Goal: Task Accomplishment & Management: Manage account settings

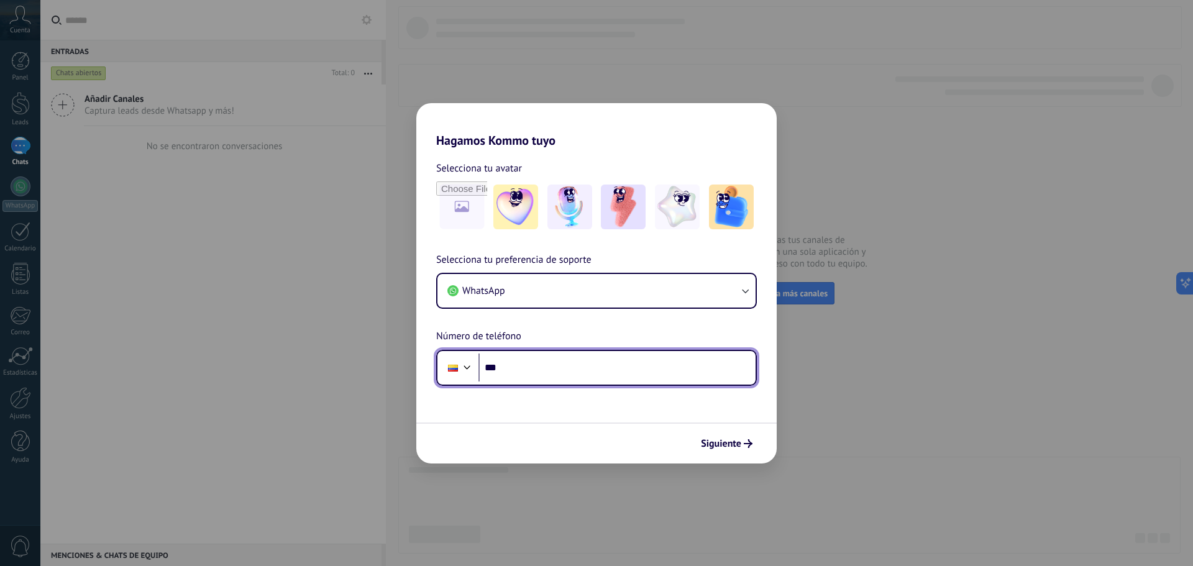
click at [567, 366] on input "***" at bounding box center [616, 368] width 277 height 29
type input "**********"
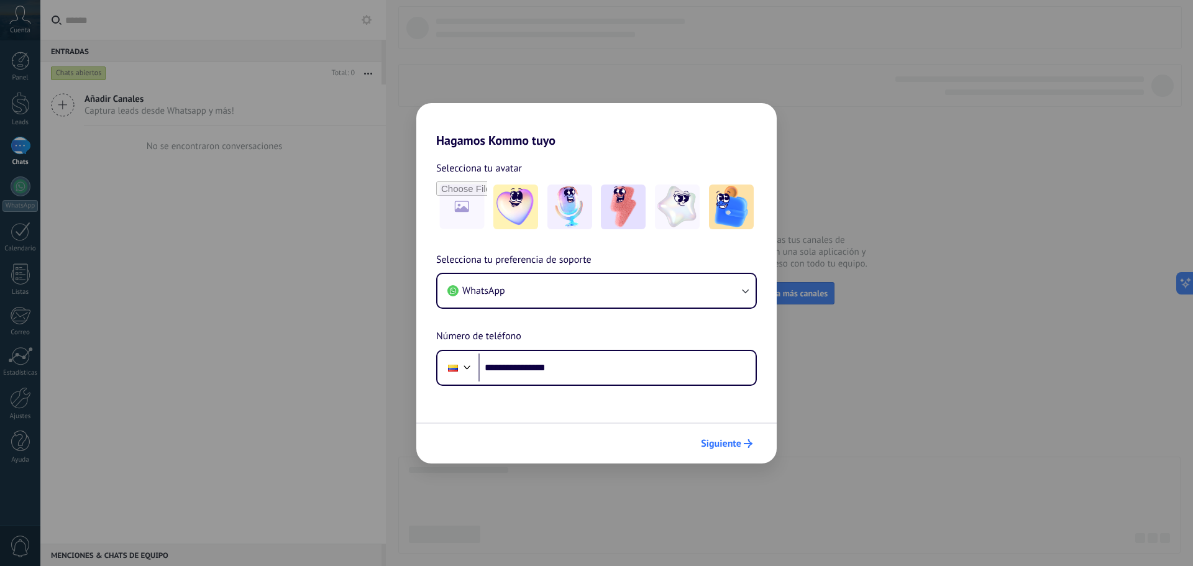
click at [723, 439] on span "Siguiente" at bounding box center [721, 443] width 40 height 9
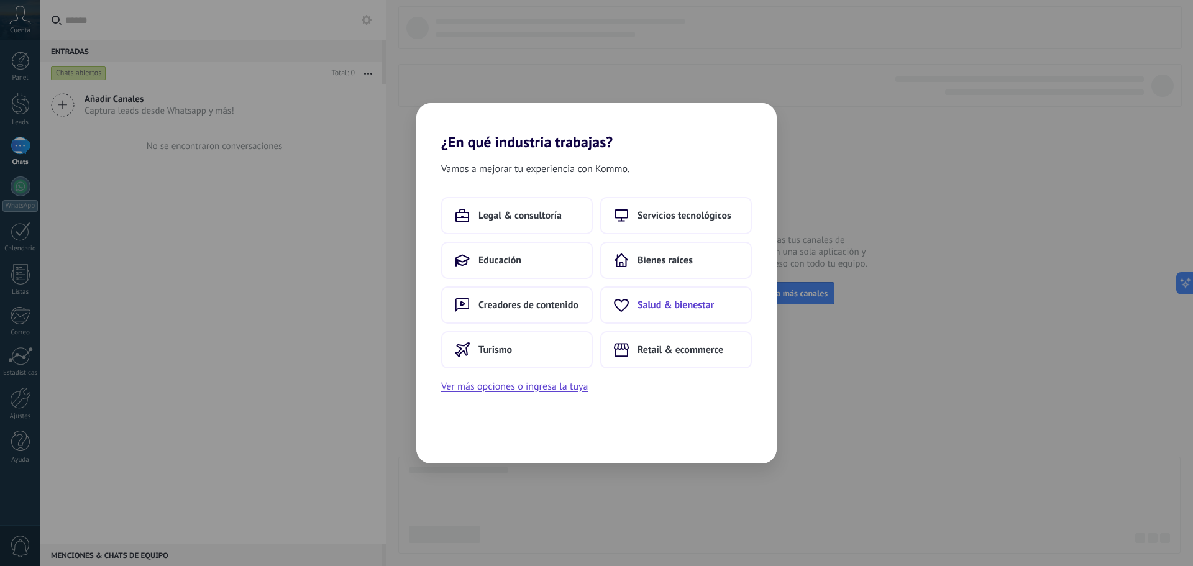
click at [682, 303] on span "Salud & bienestar" at bounding box center [675, 305] width 76 height 12
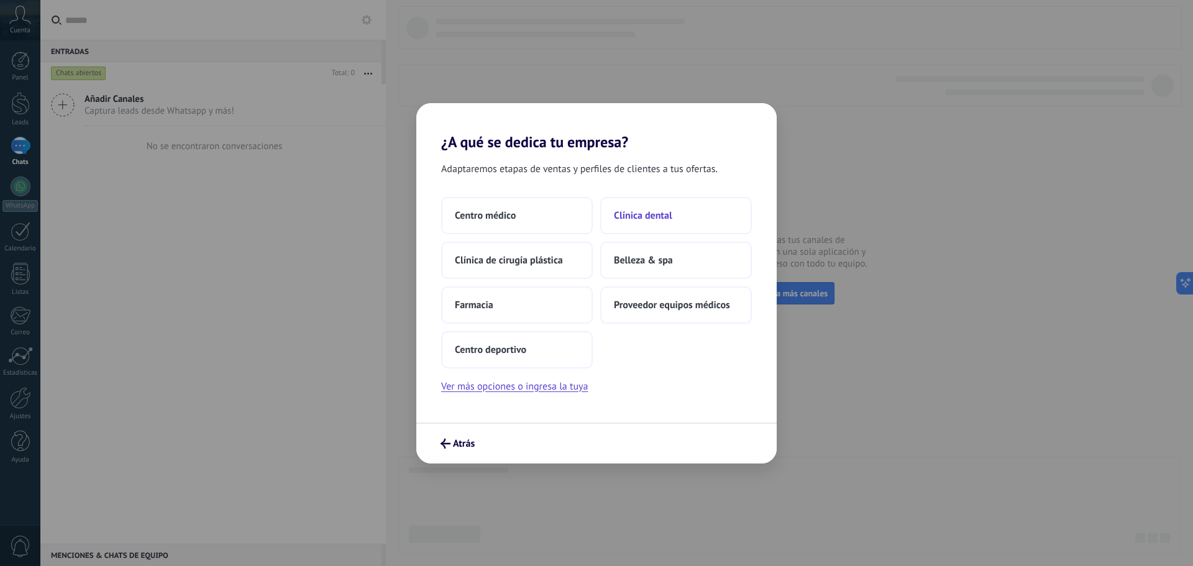
click at [642, 221] on span "Clínica dental" at bounding box center [643, 215] width 58 height 12
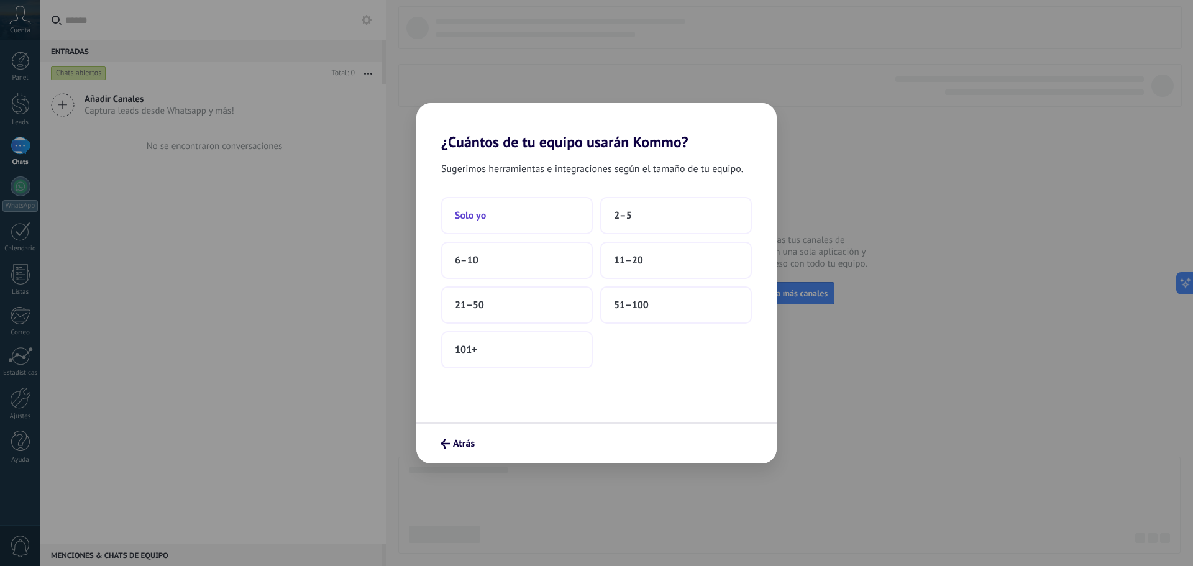
click at [478, 213] on span "Solo yo" at bounding box center [470, 215] width 31 height 12
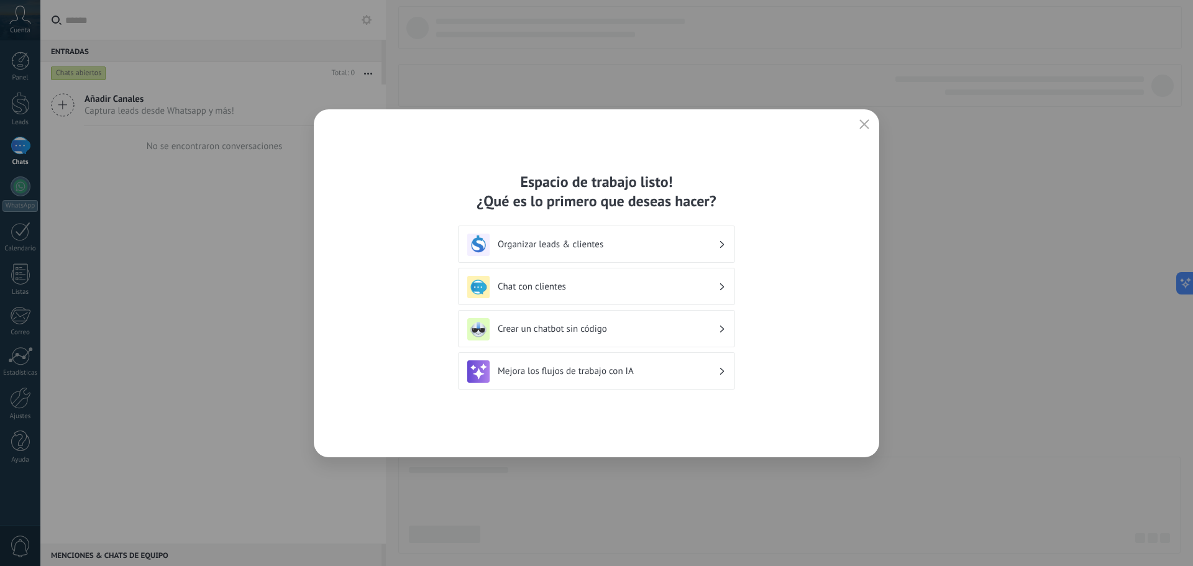
click at [598, 247] on h3 "Organizar leads & clientes" at bounding box center [608, 245] width 221 height 12
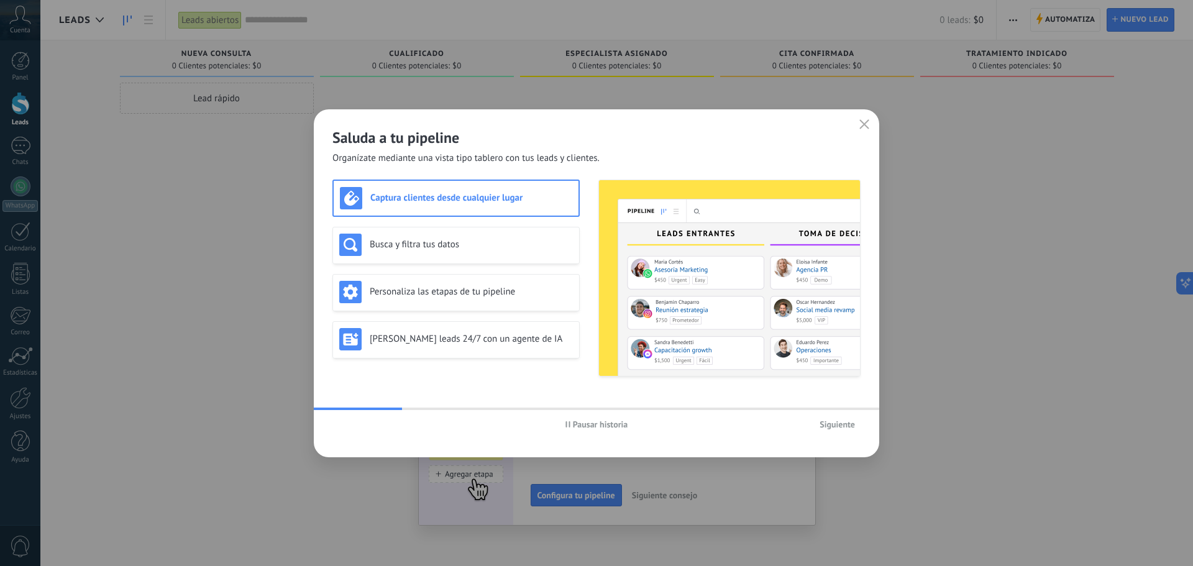
click at [841, 423] on span "Siguiente" at bounding box center [837, 424] width 35 height 9
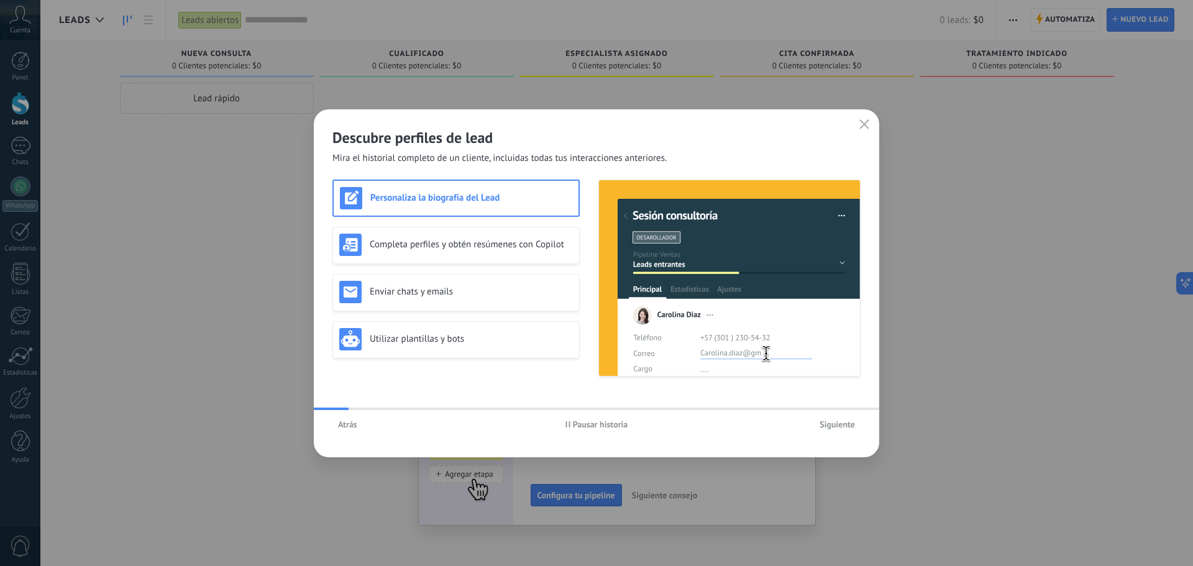
click at [838, 423] on span "Siguiente" at bounding box center [837, 424] width 35 height 9
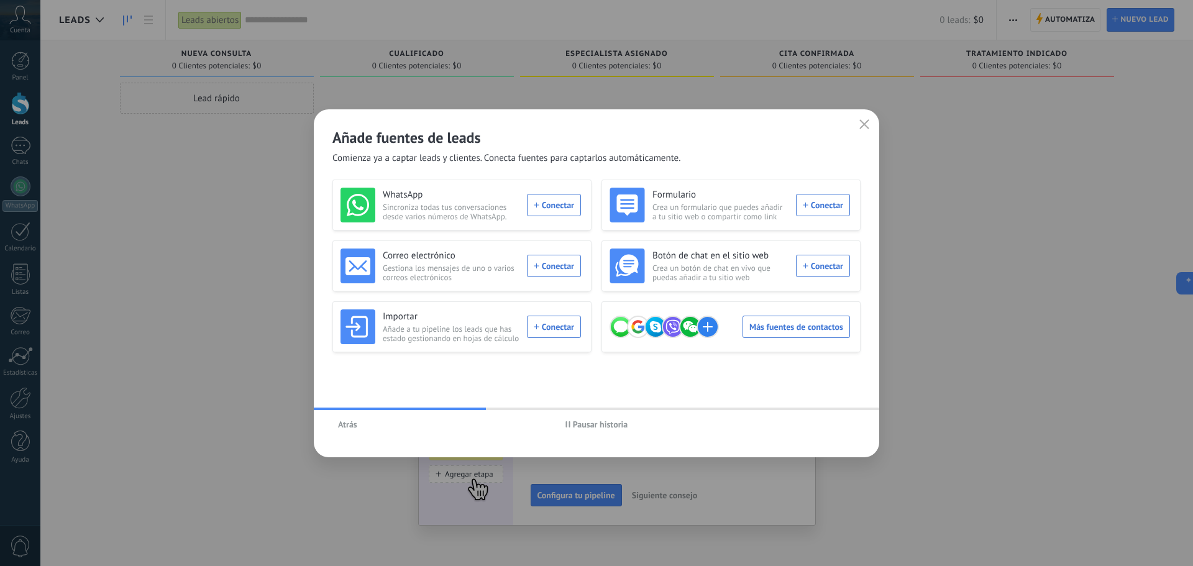
click at [864, 125] on use "button" at bounding box center [864, 123] width 9 height 9
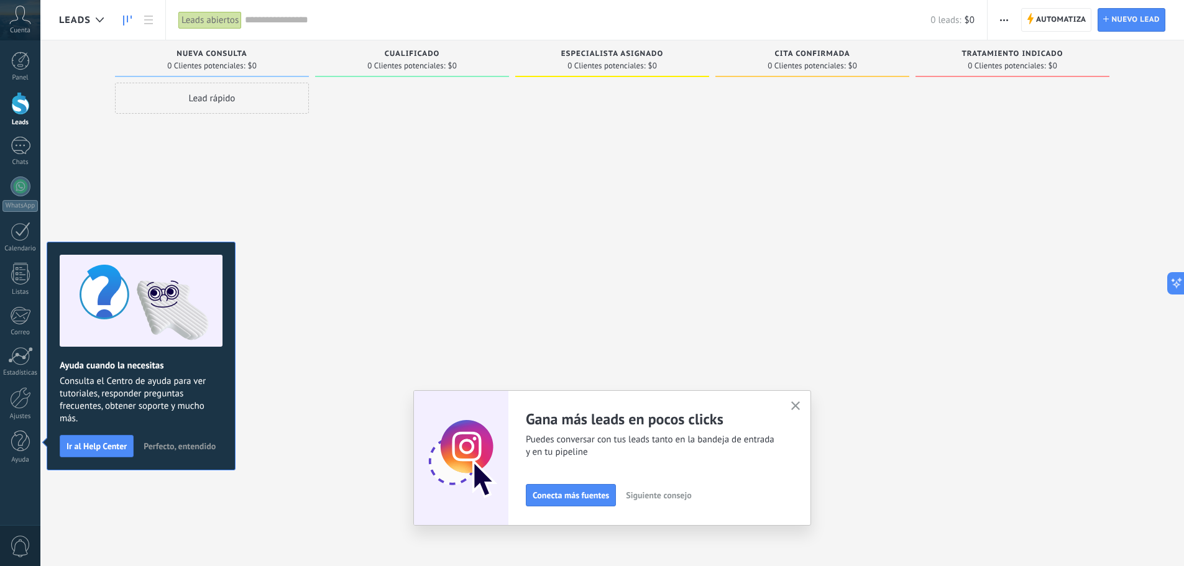
click at [197, 448] on span "Perfecto, entendido" at bounding box center [180, 446] width 72 height 9
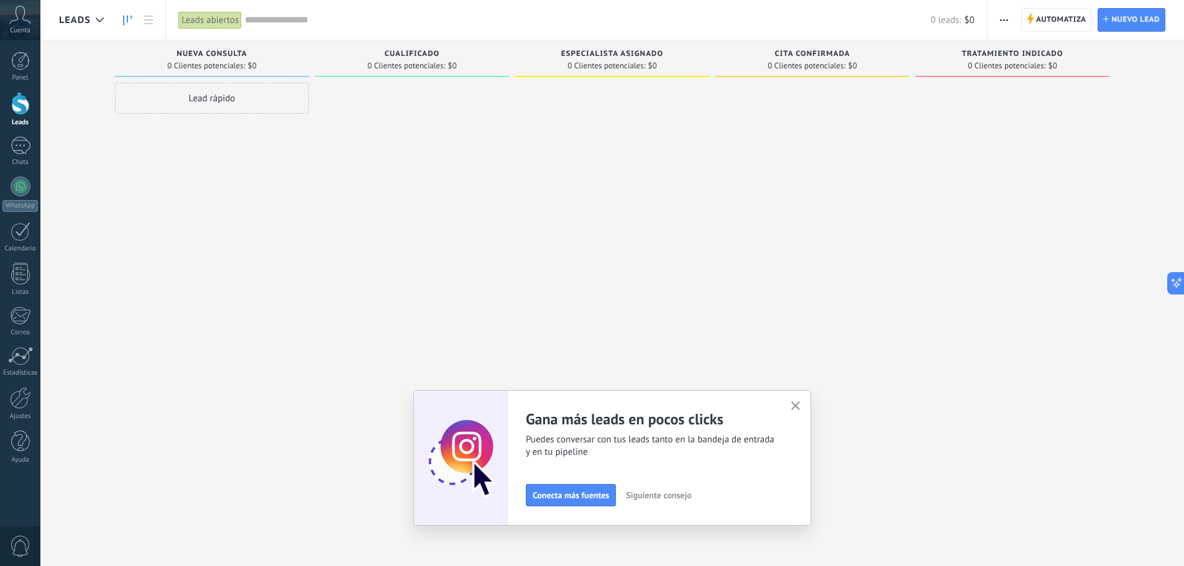
click at [800, 403] on icon "button" at bounding box center [795, 405] width 9 height 9
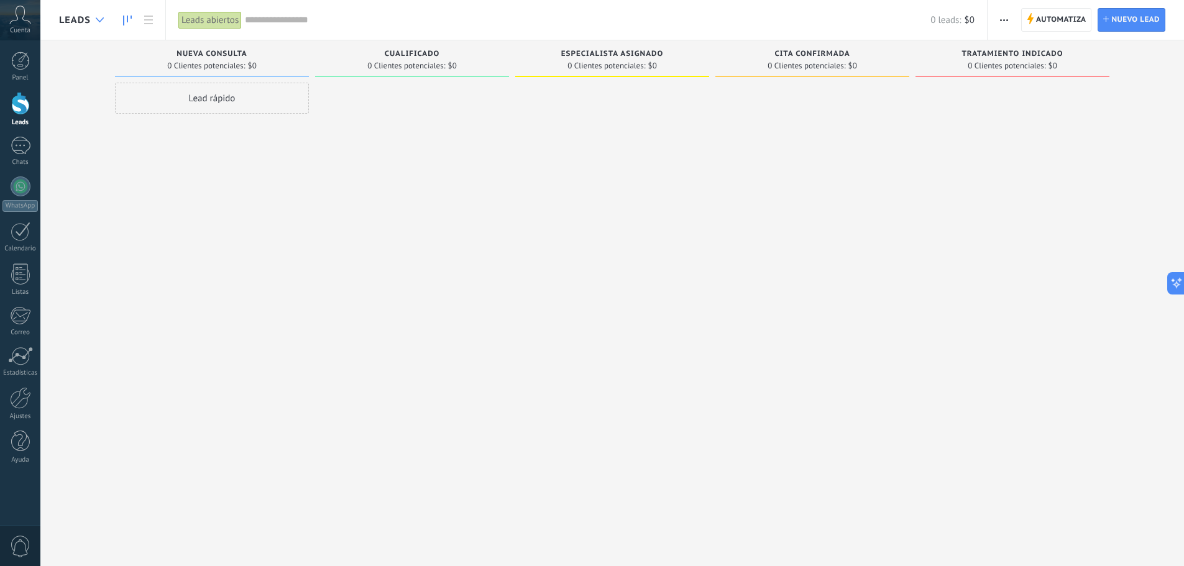
click at [101, 21] on use at bounding box center [100, 19] width 8 height 5
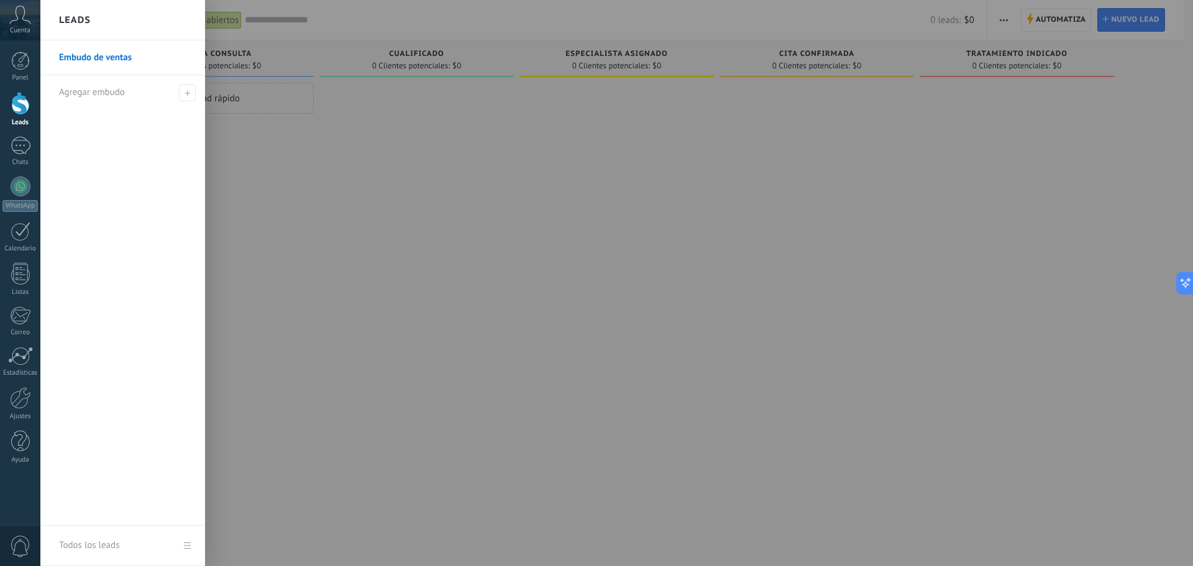
click at [348, 148] on div at bounding box center [636, 283] width 1193 height 566
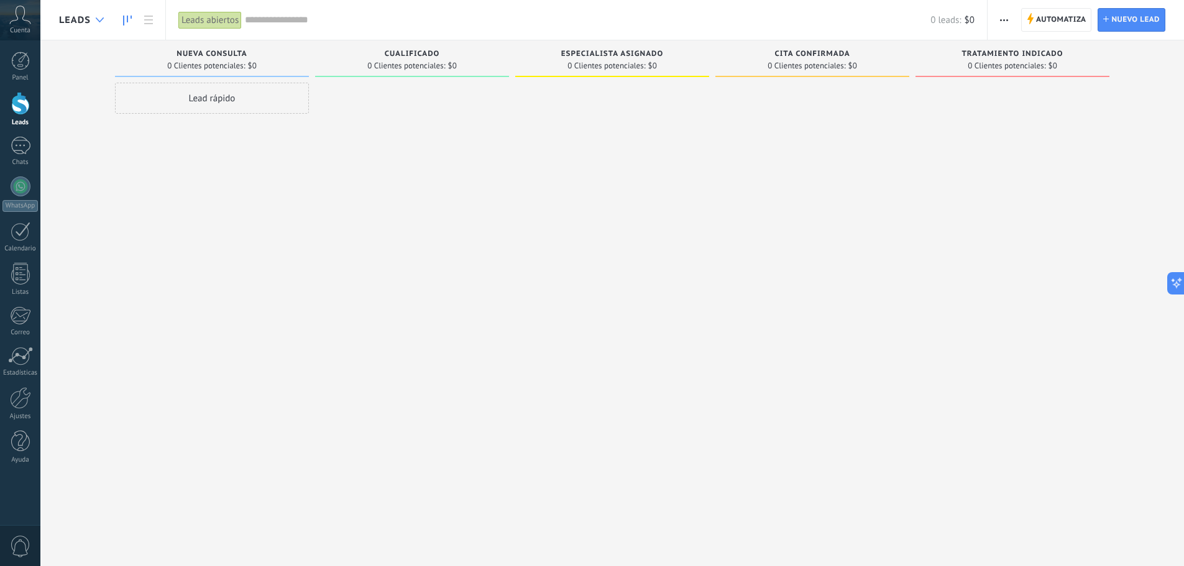
click at [103, 25] on div at bounding box center [99, 20] width 21 height 24
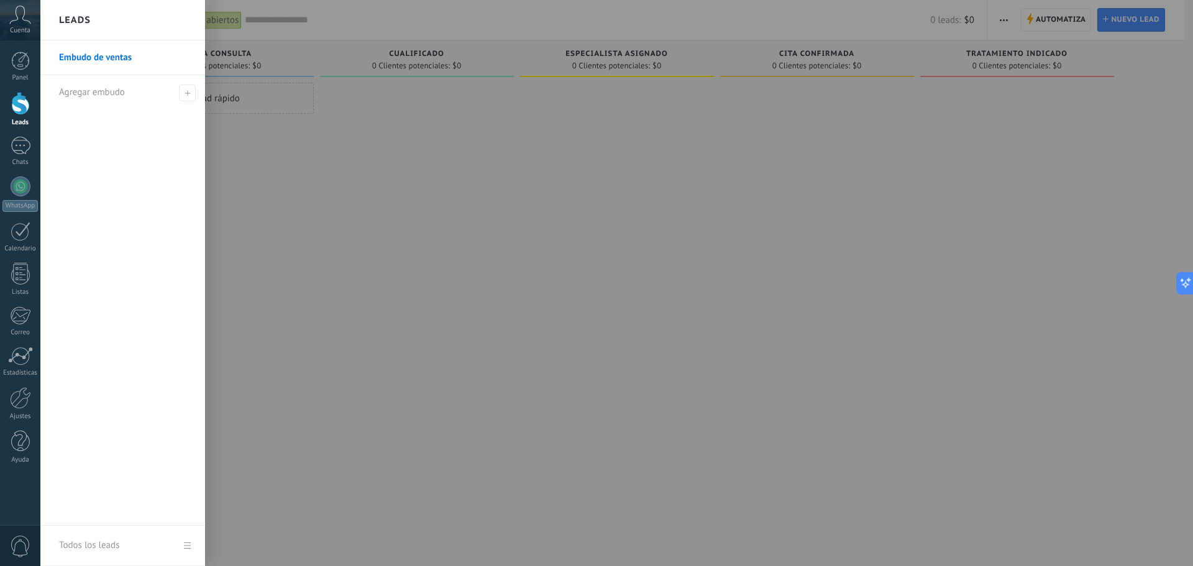
click at [588, 334] on div at bounding box center [636, 283] width 1193 height 566
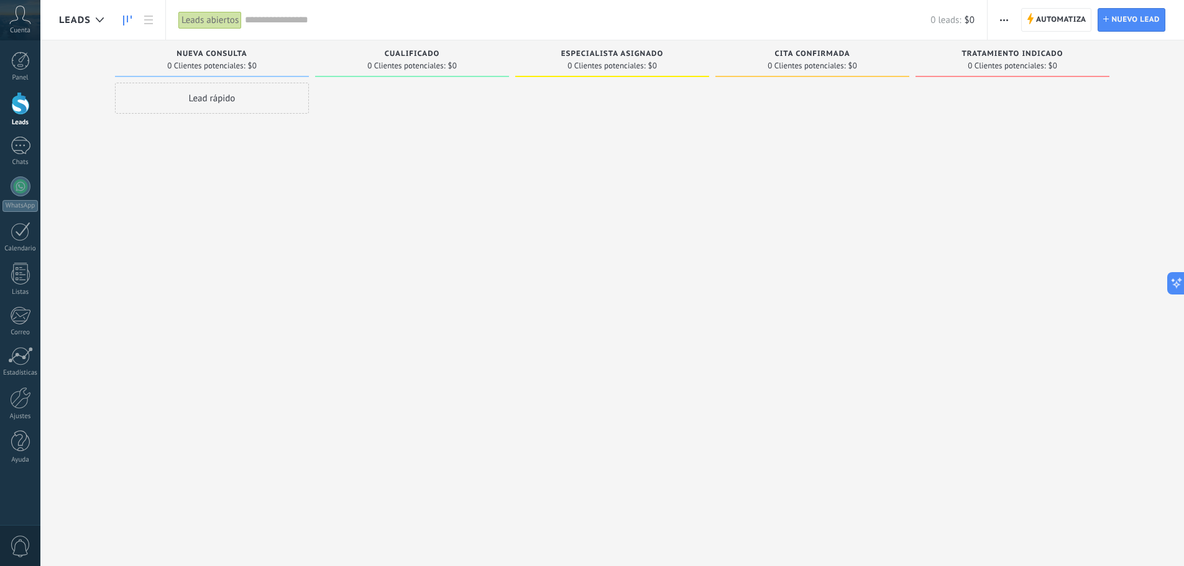
click at [437, 55] on span "Cualificado" at bounding box center [412, 54] width 55 height 9
click at [31, 191] on link "WhatsApp" at bounding box center [20, 193] width 40 height 35
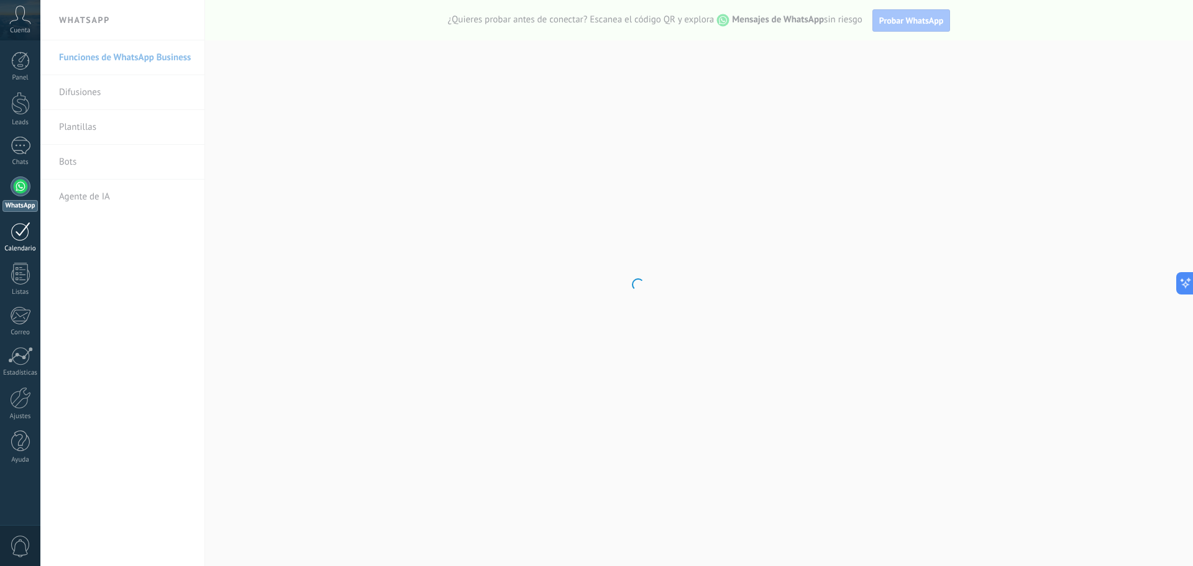
click at [17, 249] on div "Calendario" at bounding box center [20, 249] width 36 height 8
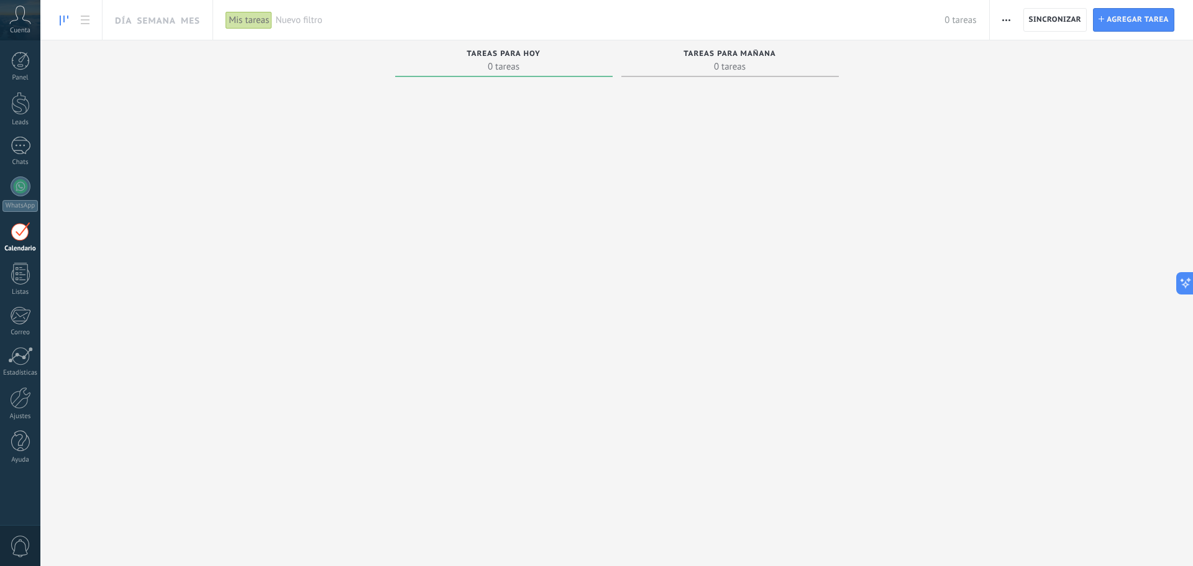
click at [22, 25] on div "Cuenta" at bounding box center [20, 20] width 40 height 40
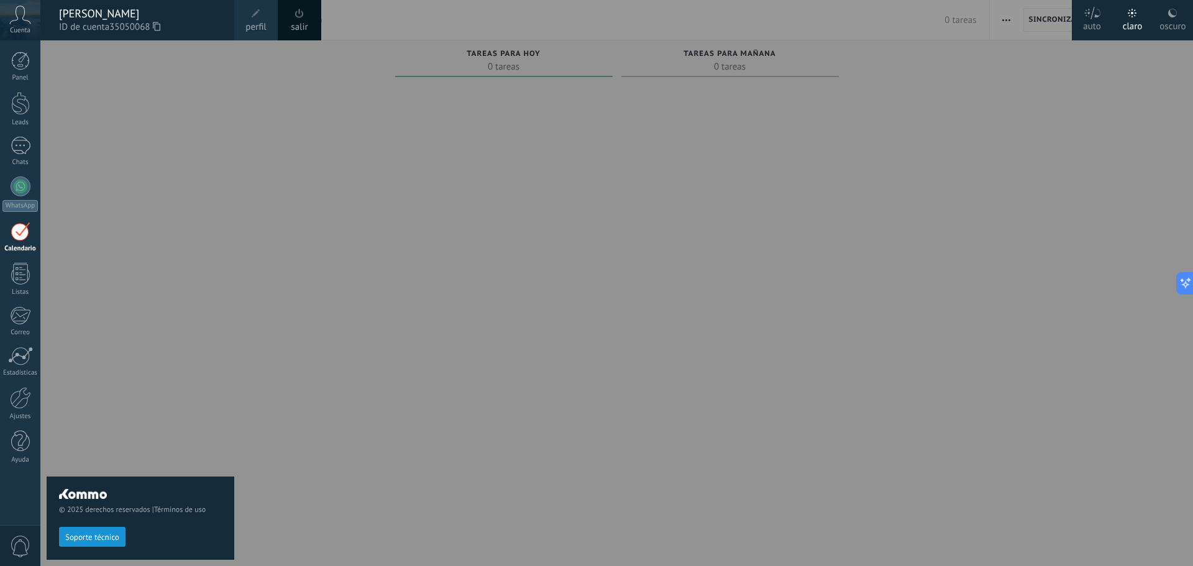
click at [106, 22] on span "ID de cuenta 35050068" at bounding box center [140, 28] width 163 height 14
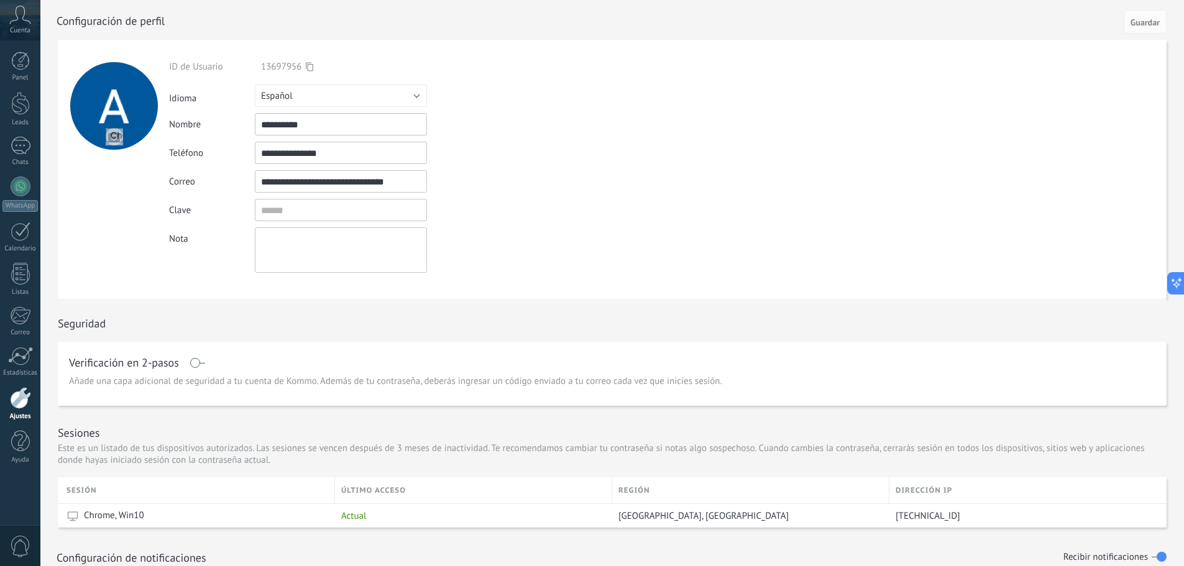
click at [295, 164] on input "**********" at bounding box center [341, 153] width 172 height 22
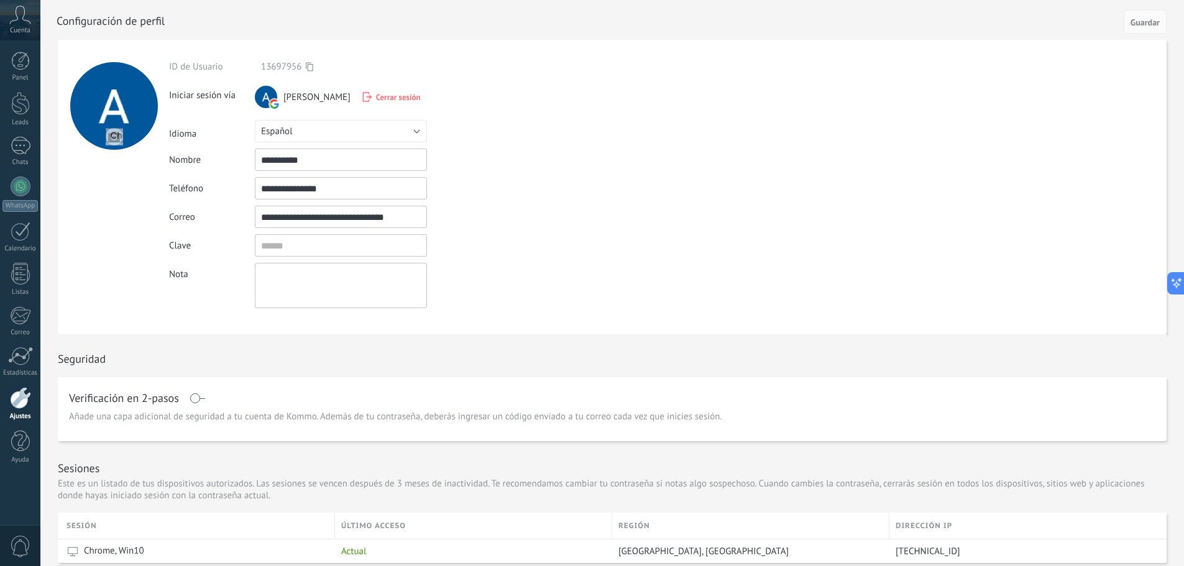
click at [295, 185] on input "**********" at bounding box center [341, 188] width 172 height 22
click at [290, 219] on input "**********" at bounding box center [341, 217] width 172 height 22
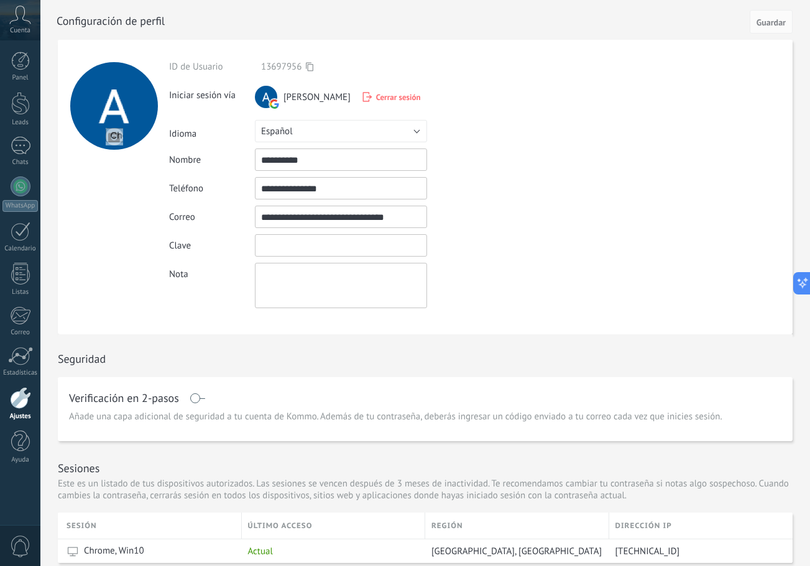
click at [370, 244] on input at bounding box center [341, 245] width 172 height 22
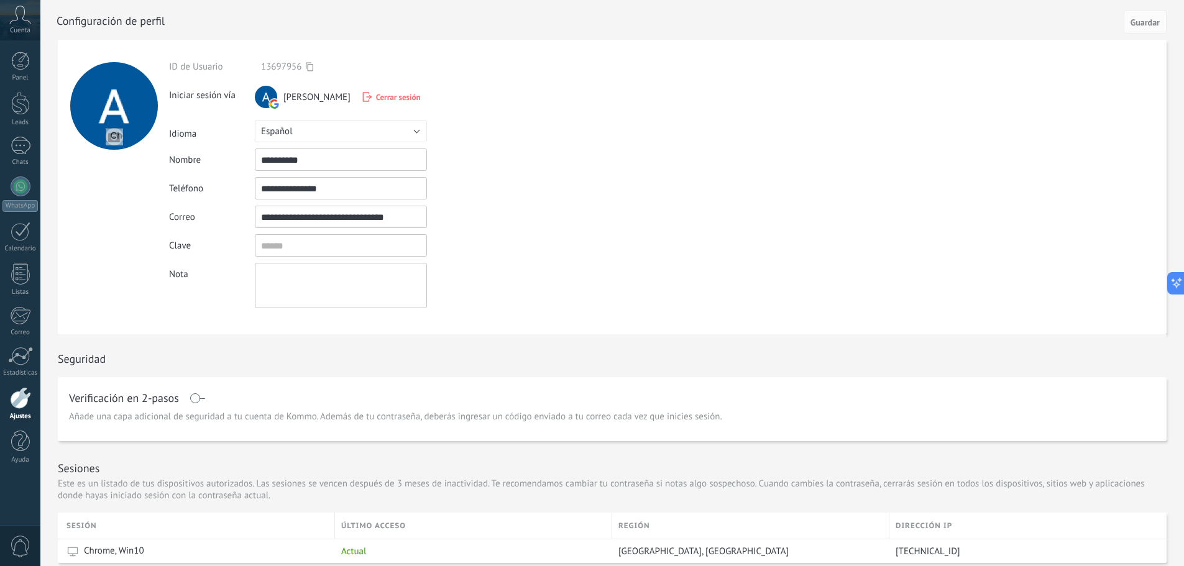
click at [21, 27] on span "Cuenta" at bounding box center [20, 31] width 21 height 8
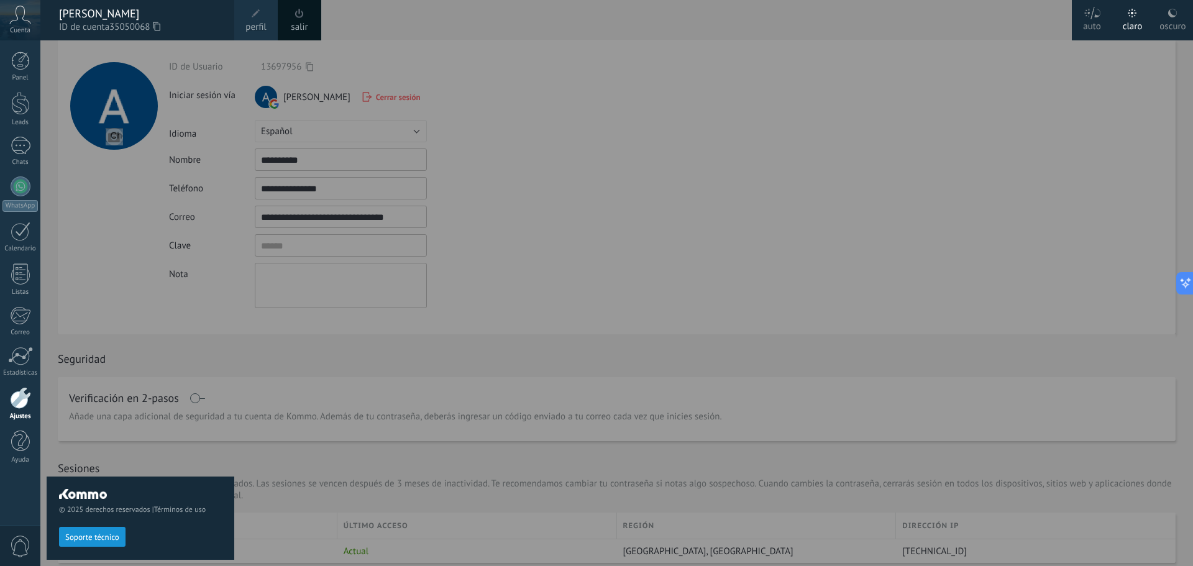
click at [298, 25] on link "salir" at bounding box center [299, 28] width 17 height 14
